Goal: Transaction & Acquisition: Obtain resource

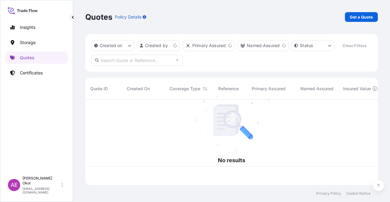
scroll to position [84, 287]
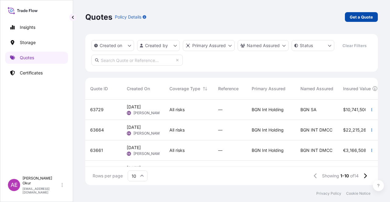
click at [353, 19] on p "Get a Quote" at bounding box center [360, 17] width 23 height 6
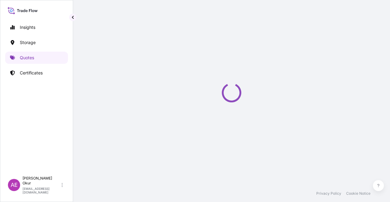
select select "Ocean Vessel"
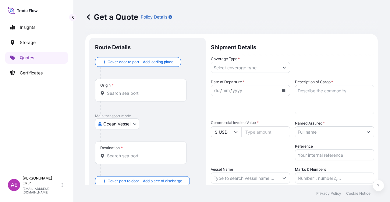
scroll to position [10, 0]
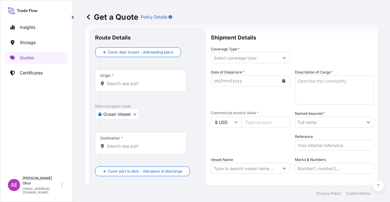
click at [131, 78] on div "Origin *" at bounding box center [140, 80] width 91 height 23
click at [140, 85] on input "Origin *" at bounding box center [143, 84] width 72 height 6
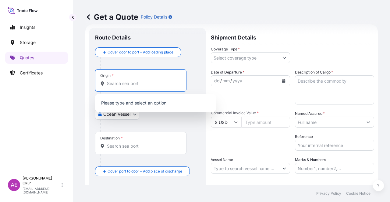
paste input "JUBAIL"
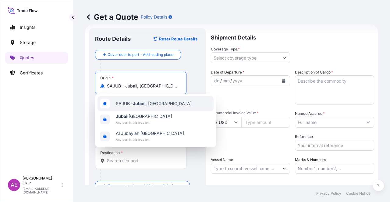
type input "SAJUB - Jubail, [GEOGRAPHIC_DATA]"
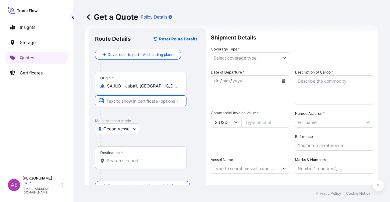
click at [133, 97] on input "Text to appear on certificate" at bounding box center [140, 101] width 91 height 11
paste input "JUBAIL"
type input "JUBAIL / [GEOGRAPHIC_DATA]"
click at [121, 168] on div "Destination *" at bounding box center [140, 158] width 91 height 23
click at [121, 164] on input "Destination *" at bounding box center [143, 161] width 72 height 6
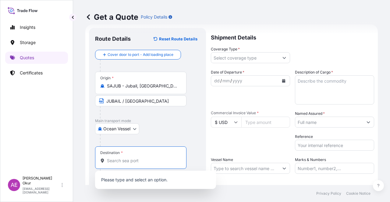
paste input "MERSIN"
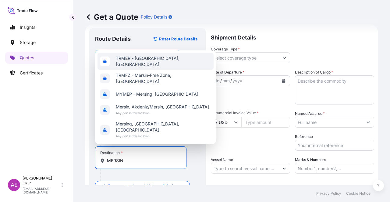
click at [152, 68] on span "TRMER - [GEOGRAPHIC_DATA], [GEOGRAPHIC_DATA]" at bounding box center [163, 61] width 95 height 12
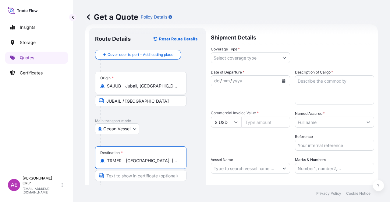
type input "TRMER - [GEOGRAPHIC_DATA], [GEOGRAPHIC_DATA]"
click at [124, 173] on input "Text to appear on certificate" at bounding box center [140, 175] width 91 height 11
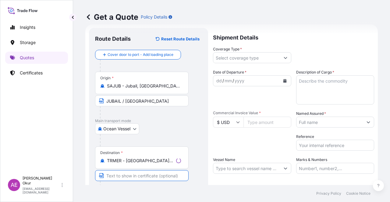
paste input "MERSIN"
type input "MERSIN / [GEOGRAPHIC_DATA]"
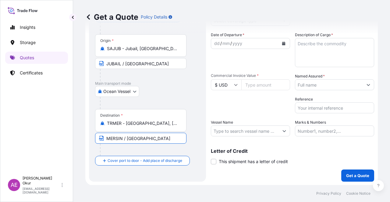
scroll to position [0, 0]
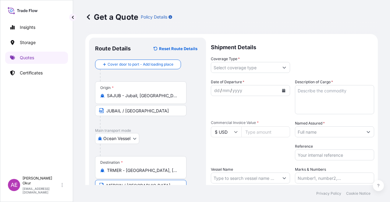
click at [231, 61] on label "Coverage Type *" at bounding box center [225, 59] width 29 height 6
click at [231, 62] on input "Coverage Type *" at bounding box center [245, 67] width 68 height 11
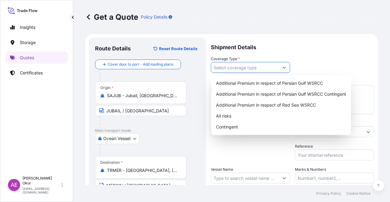
click at [230, 68] on input "Coverage Type *" at bounding box center [245, 67] width 68 height 11
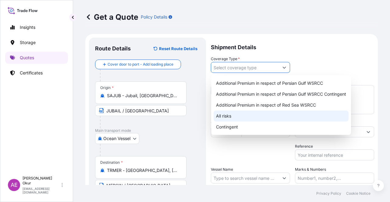
click at [229, 119] on div "All risks" at bounding box center [280, 116] width 135 height 11
type input "All risks"
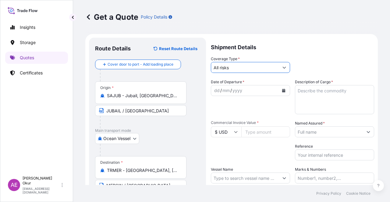
click at [217, 89] on div "dd" at bounding box center [216, 90] width 7 height 7
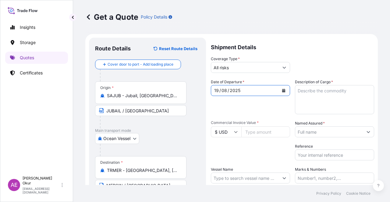
click at [331, 92] on textarea "Description of Cargo *" at bounding box center [334, 99] width 79 height 29
paste textarea "HDPE (TASNEE HD 100 BLACK COMPOUND)"
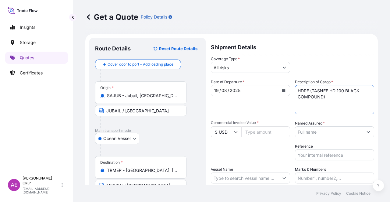
type textarea "HDPE (TASNEE HD 100 BLACK COMPOUND)"
click at [255, 134] on input "Commercial Invoice Value *" at bounding box center [265, 132] width 49 height 11
paste input "1126134.9"
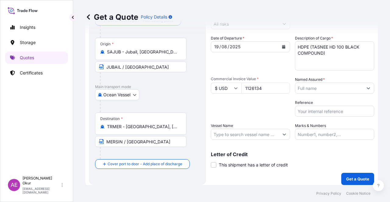
scroll to position [47, 0]
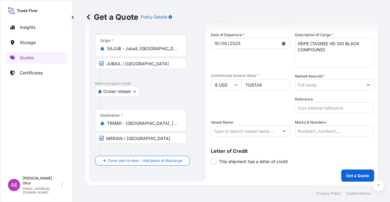
type input "1126134"
click at [317, 78] on label "Named Assured *" at bounding box center [310, 76] width 30 height 6
click at [317, 79] on input "Named Assured *" at bounding box center [329, 84] width 68 height 11
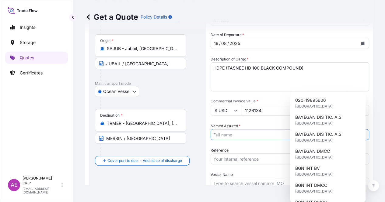
click at [318, 129] on input "Named Assured *" at bounding box center [284, 134] width 147 height 11
type input "BAYEGAN DMCC"
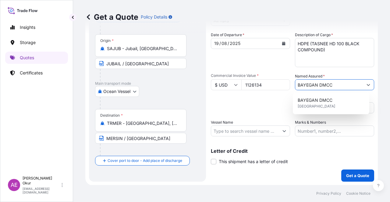
click at [247, 131] on input "Vessel Name" at bounding box center [245, 131] width 68 height 11
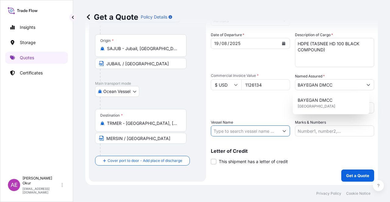
paste input "MSC [PERSON_NAME]"
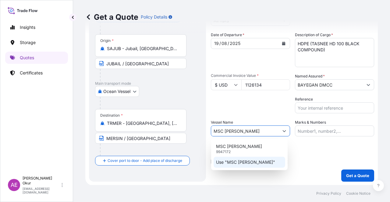
click at [251, 163] on p "Use "MSC [PERSON_NAME]"" at bounding box center [245, 162] width 59 height 6
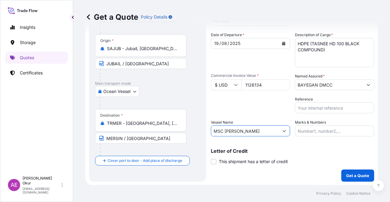
type input "MSC [PERSON_NAME]"
click at [308, 131] on input "Marks & Numbers" at bounding box center [334, 131] width 79 height 11
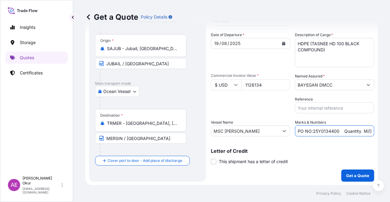
drag, startPoint x: 311, startPoint y: 131, endPoint x: 335, endPoint y: 131, distance: 24.0
click at [335, 131] on input "PO NO:25Y0134400 Quantity M/[PERSON_NAME]: 247,500 Premium: USD 29,50" at bounding box center [334, 131] width 79 height 11
paste input "691"
drag, startPoint x: 348, startPoint y: 131, endPoint x: 373, endPoint y: 131, distance: 25.0
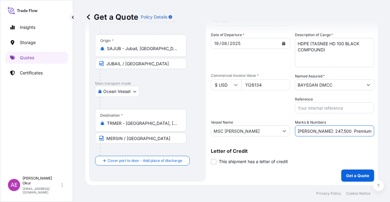
click at [373, 131] on div "Get a Quote Policy Details Route Details Reset Route Details Cover door to port…" at bounding box center [231, 92] width 317 height 185
click at [333, 136] on input "PO NO:25Y0169100 Quantity M/[PERSON_NAME]: 247,500 Premium: USD 29,50" at bounding box center [334, 131] width 79 height 11
drag, startPoint x: 306, startPoint y: 131, endPoint x: 321, endPoint y: 131, distance: 15.2
click at [321, 131] on input "PO NO:25Y0169100 Quantity M/[PERSON_NAME]: 247,500 Premium: USD 29,50" at bounding box center [334, 131] width 79 height 11
paste input "990,0"
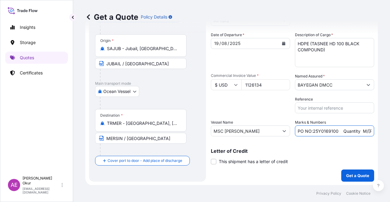
scroll to position [0, 71]
drag, startPoint x: 359, startPoint y: 129, endPoint x: 389, endPoint y: 130, distance: 30.4
click at [389, 130] on div "Get a Quote Policy Details Route Details Reset Route Details Cover door to port…" at bounding box center [231, 92] width 317 height 185
click at [357, 129] on input "PO NO:25Y0169100 Quantity M/[PERSON_NAME]: 990,000 Premium: USD 29,50" at bounding box center [334, 131] width 79 height 11
drag, startPoint x: 356, startPoint y: 130, endPoint x: 373, endPoint y: 131, distance: 17.4
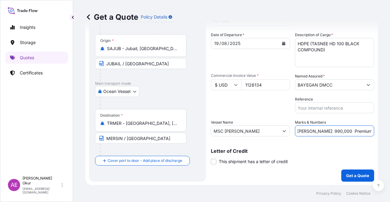
click at [373, 131] on div "Get a Quote Policy Details Route Details Reset Route Details Cover door to port…" at bounding box center [231, 92] width 317 height 185
paste input "36,49"
type input "PO NO:25Y0169100 Quantity M/[PERSON_NAME]: 990,000 Premium: USD 236,49"
click at [211, 161] on span at bounding box center [213, 161] width 5 height 5
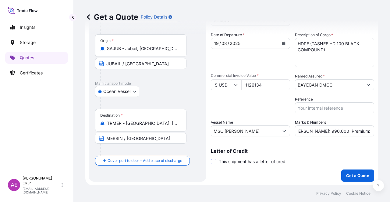
click at [211, 159] on input "This shipment has a letter of credit" at bounding box center [211, 159] width 0 height 0
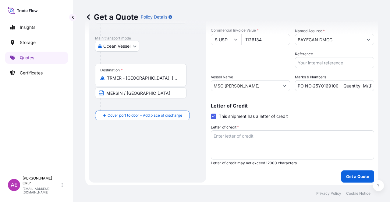
scroll to position [93, 0]
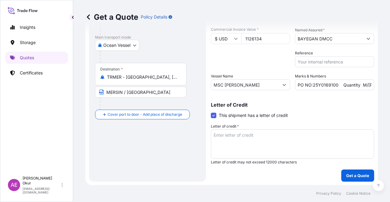
click at [262, 126] on div "Letter of credit * Letter of credit may not exceed 12000 characters" at bounding box center [292, 144] width 163 height 41
click at [257, 140] on textarea "Letter of credit *" at bounding box center [292, 144] width 163 height 29
paste textarea "FULL SET OF INSURANCE POLICY ISSUED OR ENDORSED TO THE ORDER OF YAPI VE KREDI B…"
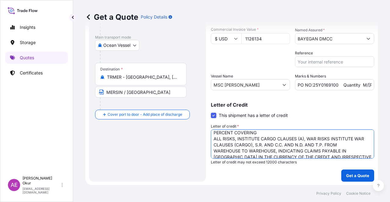
scroll to position [0, 0]
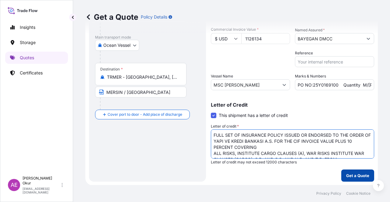
type textarea "FULL SET OF INSURANCE POLICY ISSUED OR ENDORSED TO THE ORDER OF YAPI VE KREDI B…"
click at [346, 171] on button "Get a Quote" at bounding box center [357, 176] width 33 height 12
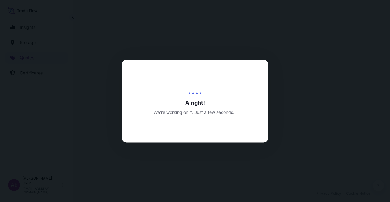
select select "Ocean Vessel"
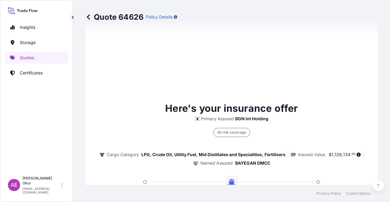
type input "[DATE]"
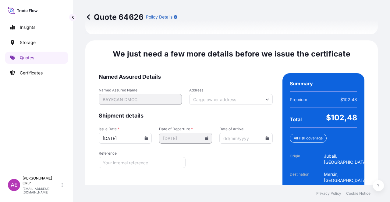
scroll to position [870, 0]
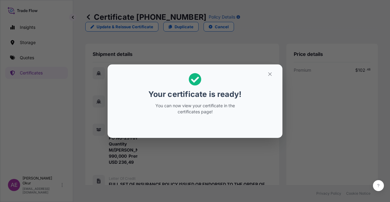
click at [260, 72] on h2 "Your certificate is ready! You can now view your certificate in the certificate…" at bounding box center [194, 93] width 165 height 49
click at [271, 72] on icon "button" at bounding box center [269, 74] width 5 height 5
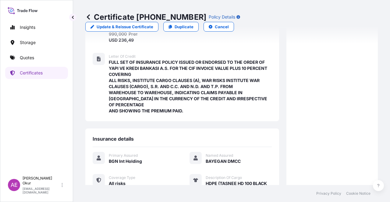
scroll to position [223, 0]
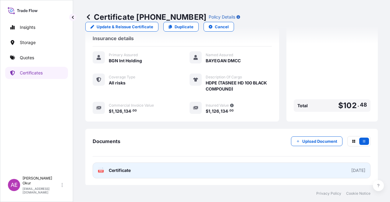
click at [130, 166] on link "PDF Certificate [DATE]" at bounding box center [232, 171] width 278 height 16
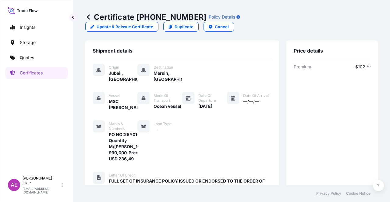
scroll to position [0, 0]
